Goal: Transaction & Acquisition: Purchase product/service

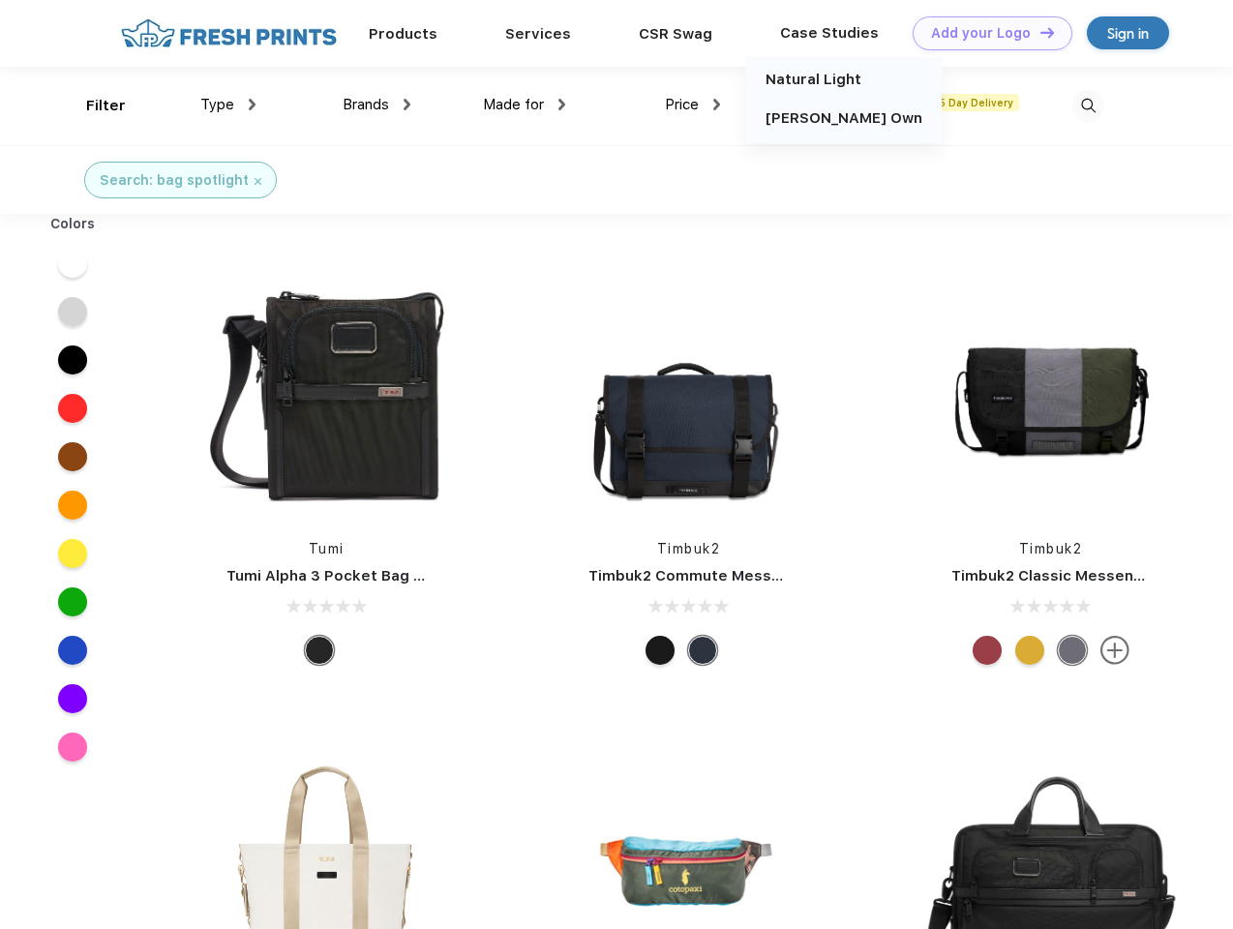
scroll to position [1, 0]
click at [985, 33] on link "Add your Logo Design Tool" at bounding box center [992, 33] width 160 height 34
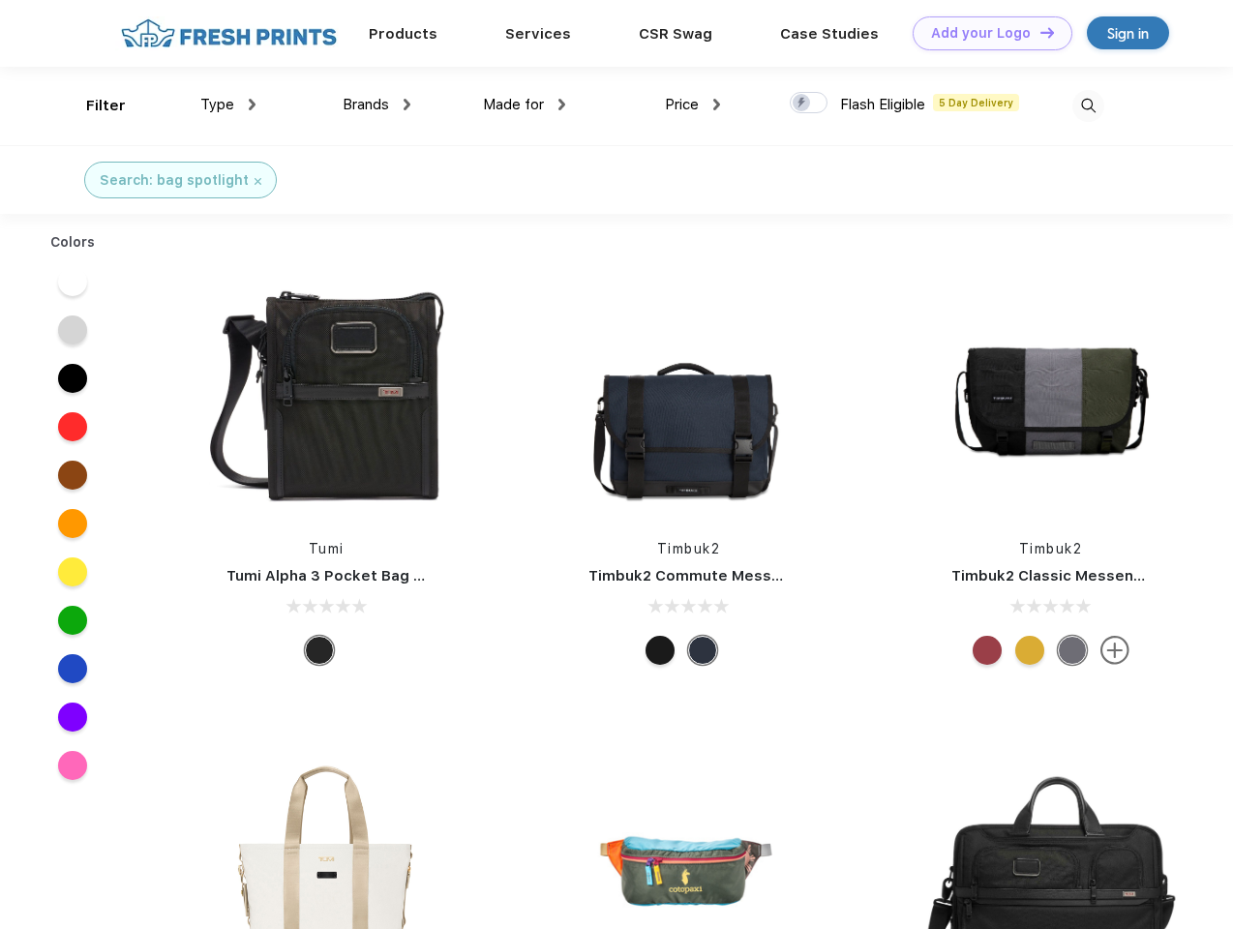
click at [0, 0] on div "Design Tool" at bounding box center [0, 0] width 0 height 0
click at [1038, 32] on link "Add your Logo Design Tool" at bounding box center [992, 33] width 160 height 34
click at [93, 105] on div "Filter" at bounding box center [106, 106] width 40 height 22
click at [228, 104] on span "Type" at bounding box center [217, 104] width 34 height 17
click at [376, 104] on span "Brands" at bounding box center [365, 104] width 46 height 17
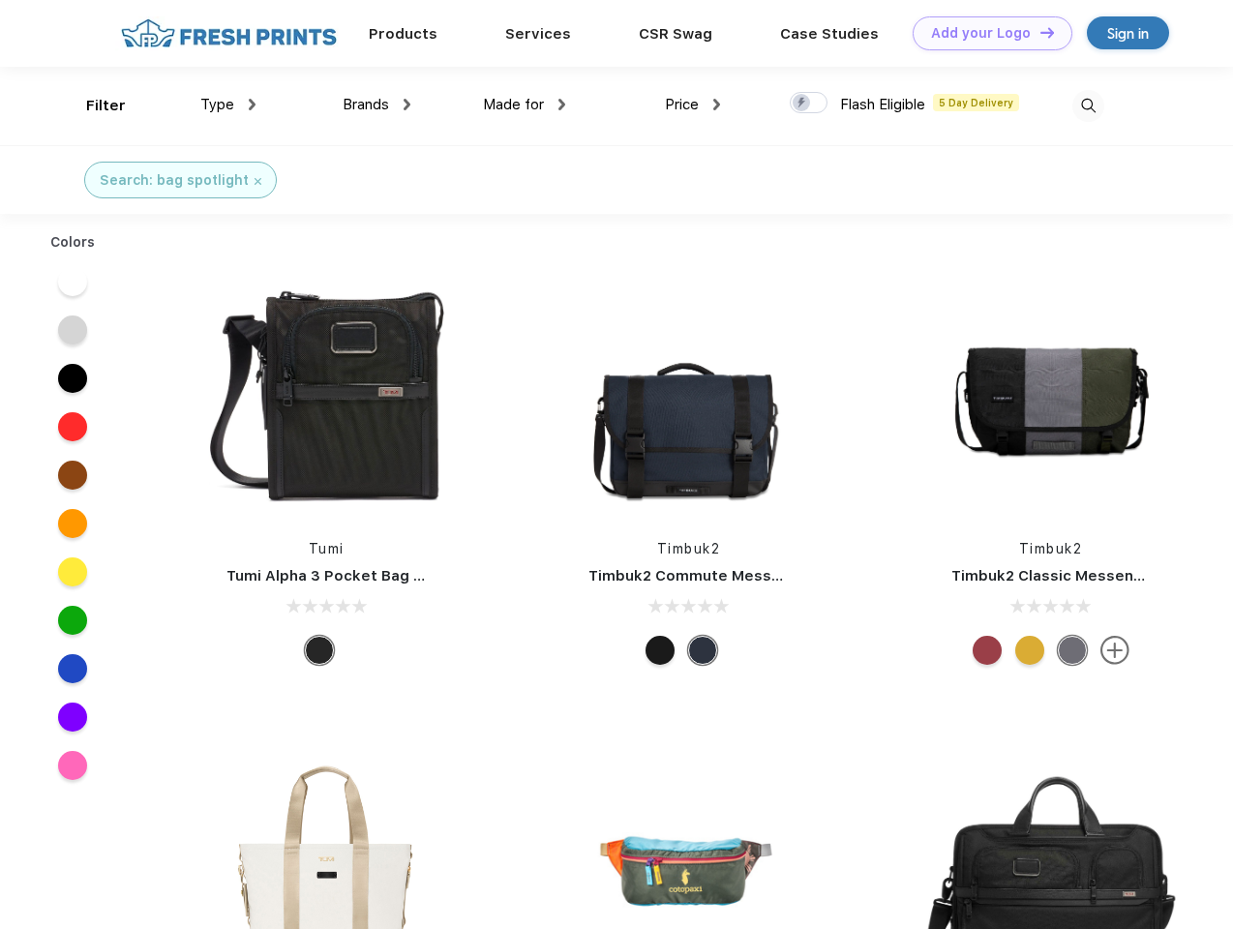
click at [524, 104] on span "Made for" at bounding box center [513, 104] width 61 height 17
click at [693, 104] on span "Price" at bounding box center [682, 104] width 34 height 17
click at [809, 104] on div at bounding box center [808, 102] width 38 height 21
click at [802, 104] on input "checkbox" at bounding box center [795, 97] width 13 height 13
click at [1087, 105] on img at bounding box center [1088, 106] width 32 height 32
